Goal: Information Seeking & Learning: Learn about a topic

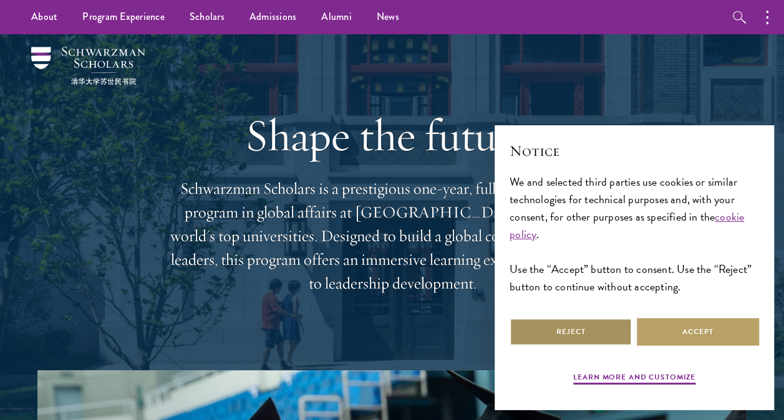
click at [605, 336] on button "Reject" at bounding box center [570, 332] width 122 height 28
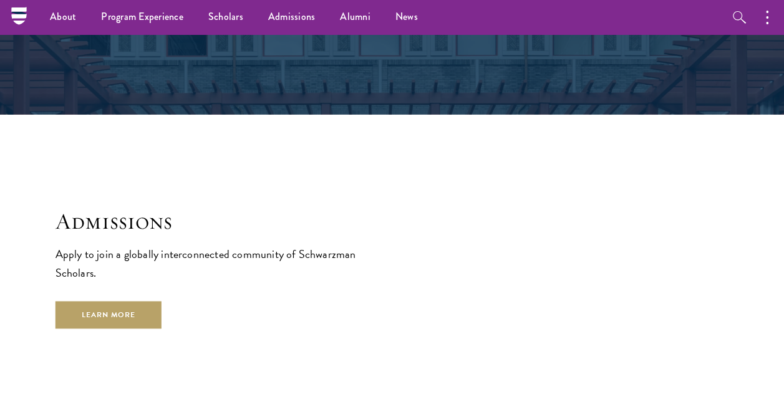
scroll to position [1808, 0]
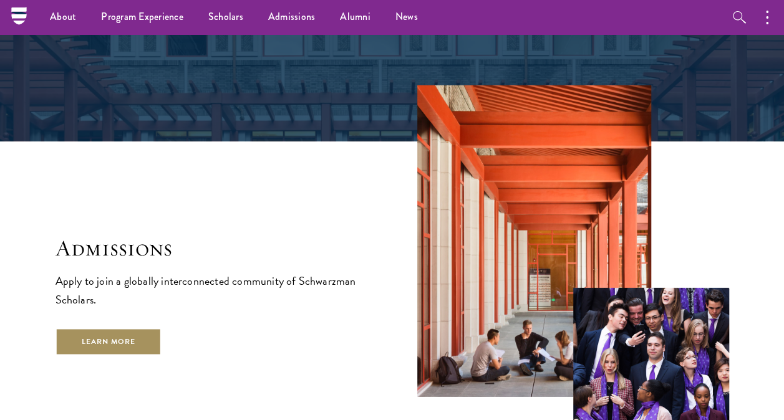
click at [127, 328] on link "Learn More" at bounding box center [108, 342] width 107 height 28
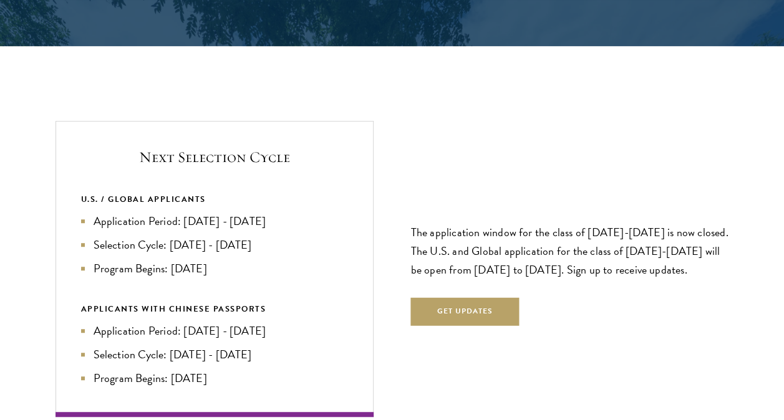
scroll to position [2556, 0]
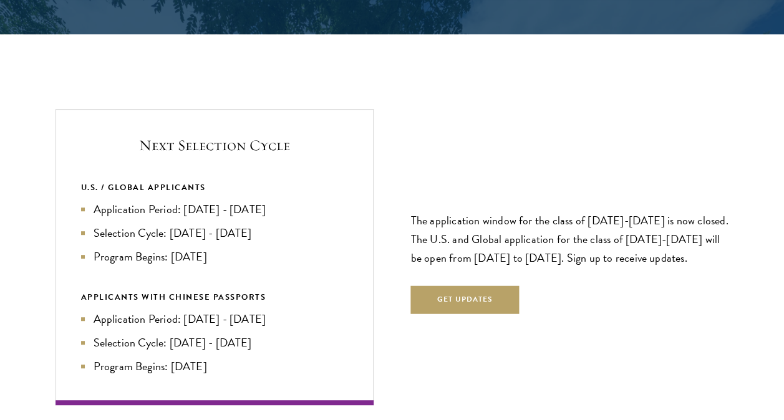
drag, startPoint x: 87, startPoint y: 205, endPoint x: 282, endPoint y: 209, distance: 195.2
click at [282, 209] on li "Application Period: Apr 2026 - Sep 2026" at bounding box center [214, 209] width 267 height 17
drag, startPoint x: 87, startPoint y: 256, endPoint x: 224, endPoint y: 257, distance: 137.2
click at [224, 257] on li "Program Begins: Aug 2027" at bounding box center [214, 256] width 267 height 17
click at [475, 183] on div "The application window for the class of 2026-2027 is now closed. The U.S. and G…" at bounding box center [570, 257] width 318 height 189
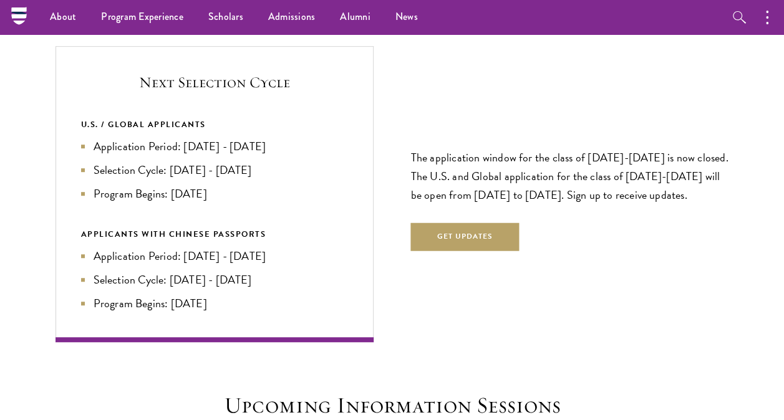
scroll to position [2619, 0]
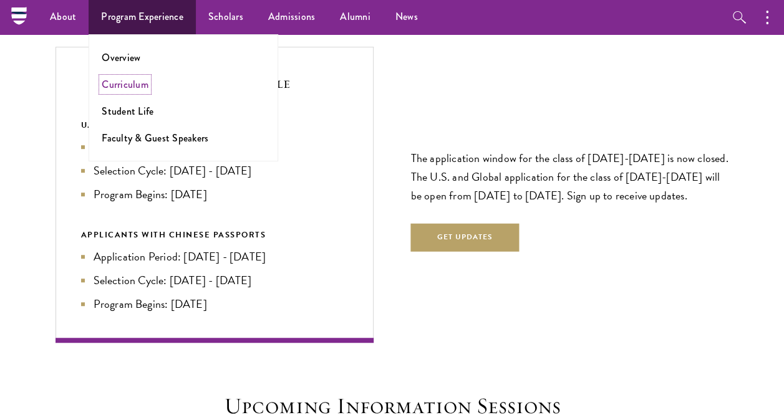
click at [126, 89] on link "Curriculum" at bounding box center [125, 84] width 47 height 14
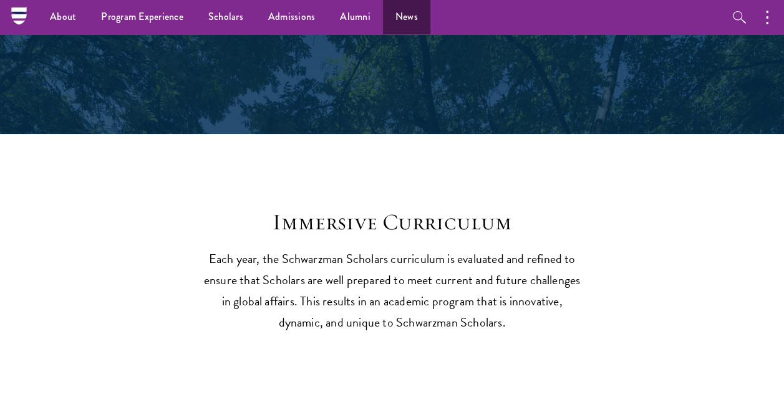
scroll to position [4614, 0]
